Goal: Information Seeking & Learning: Understand process/instructions

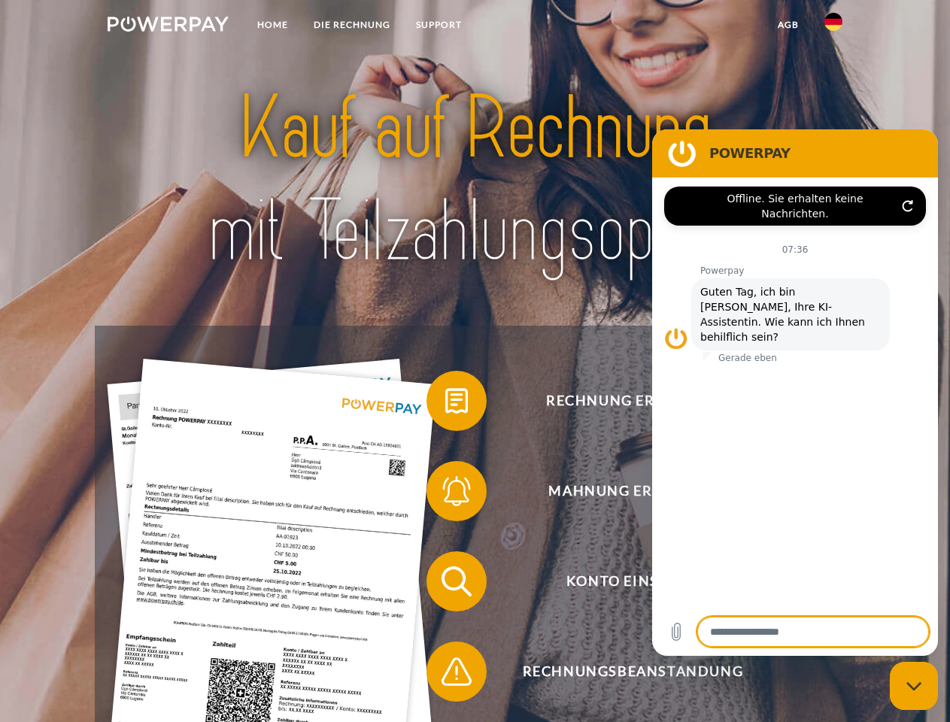
click at [168, 26] on img at bounding box center [168, 24] width 121 height 15
click at [834, 26] on img at bounding box center [834, 22] width 18 height 18
click at [788, 25] on link "agb" at bounding box center [788, 24] width 47 height 27
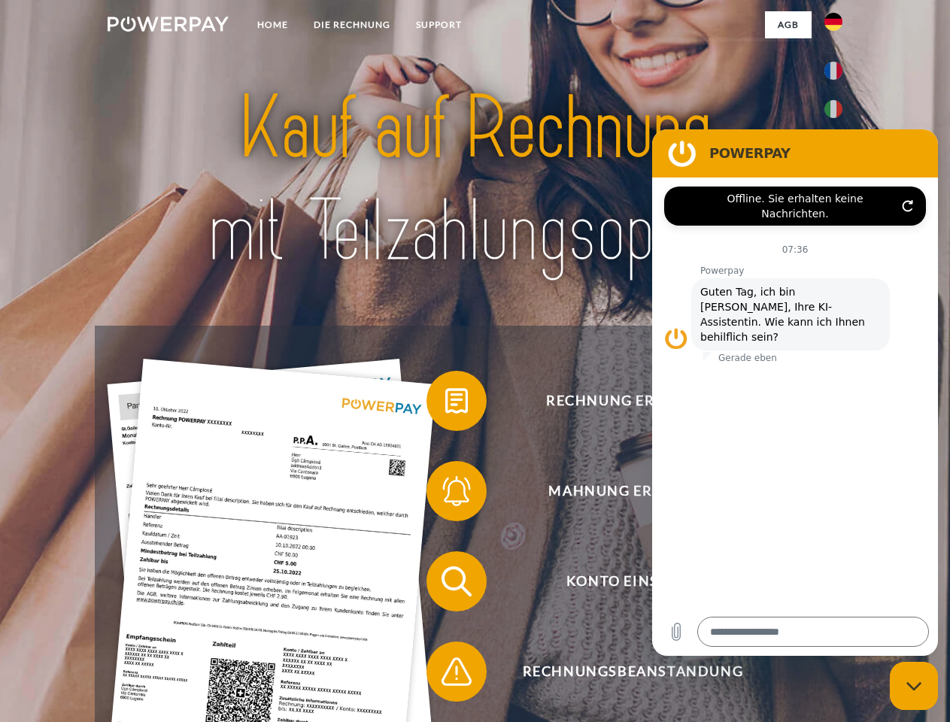
click at [445, 404] on span at bounding box center [434, 400] width 75 height 75
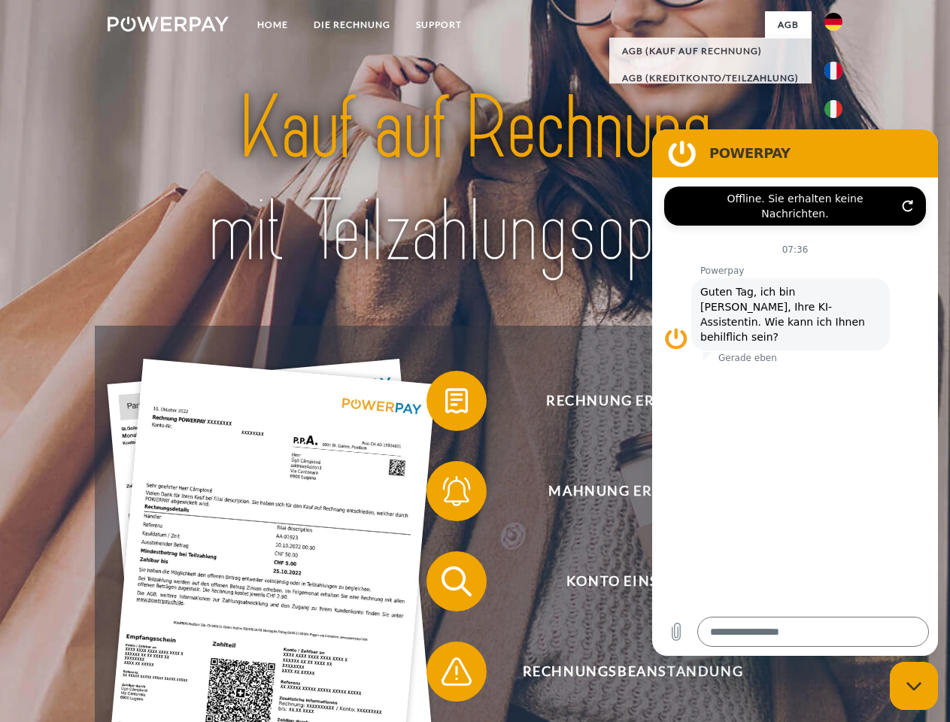
click at [445, 494] on span at bounding box center [434, 491] width 75 height 75
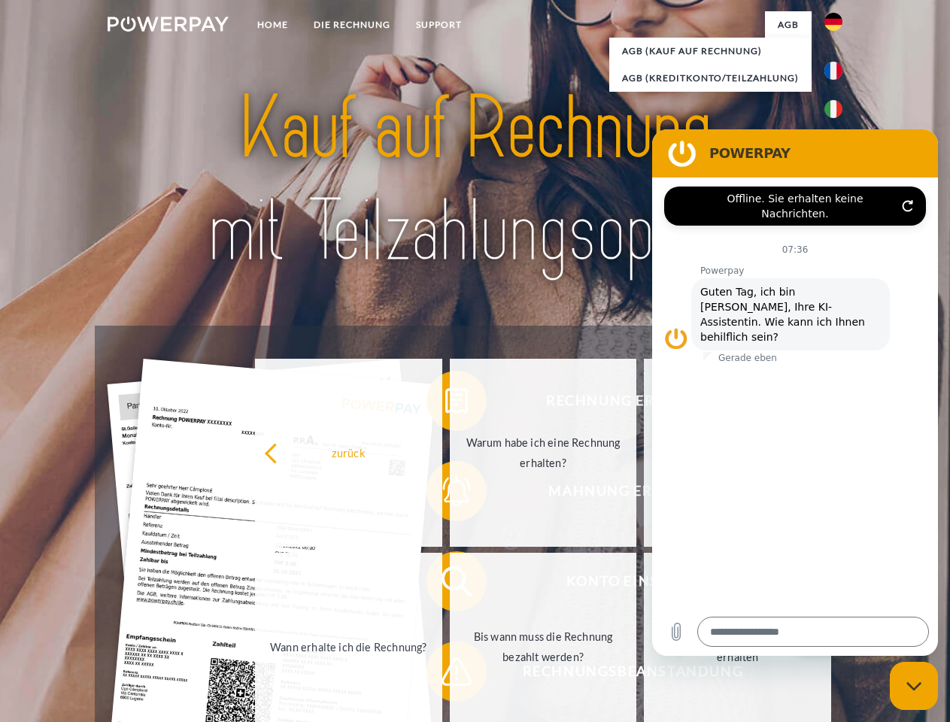
click at [450, 585] on link "Bis wann muss die Rechnung bezahlt werden?" at bounding box center [543, 647] width 187 height 188
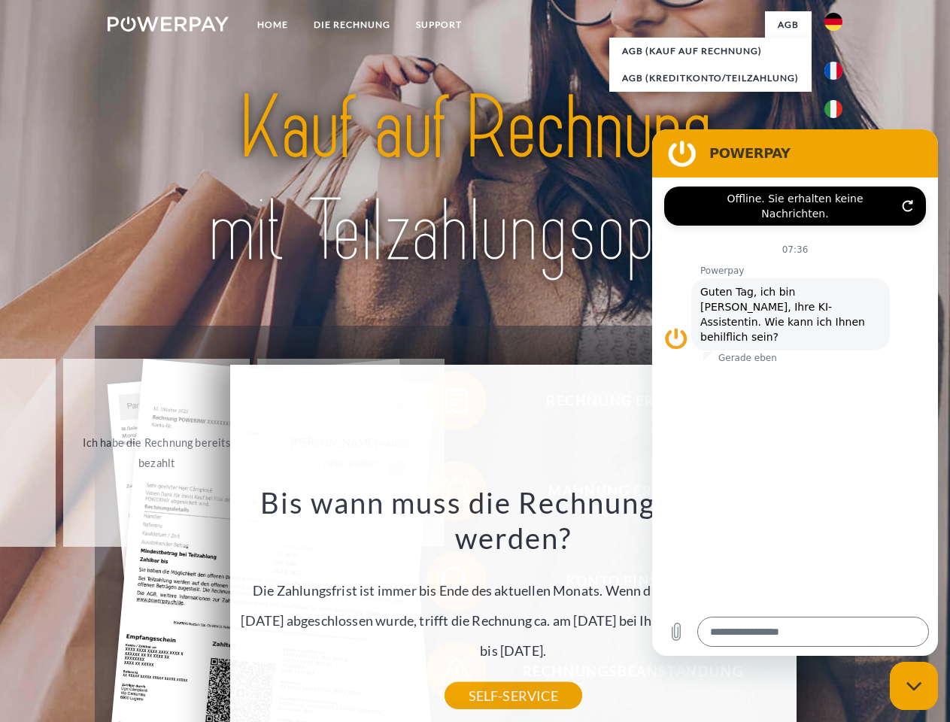
click at [914, 686] on icon "Messaging-Fenster schließen" at bounding box center [915, 687] width 16 height 10
type textarea "*"
